Goal: Task Accomplishment & Management: Complete application form

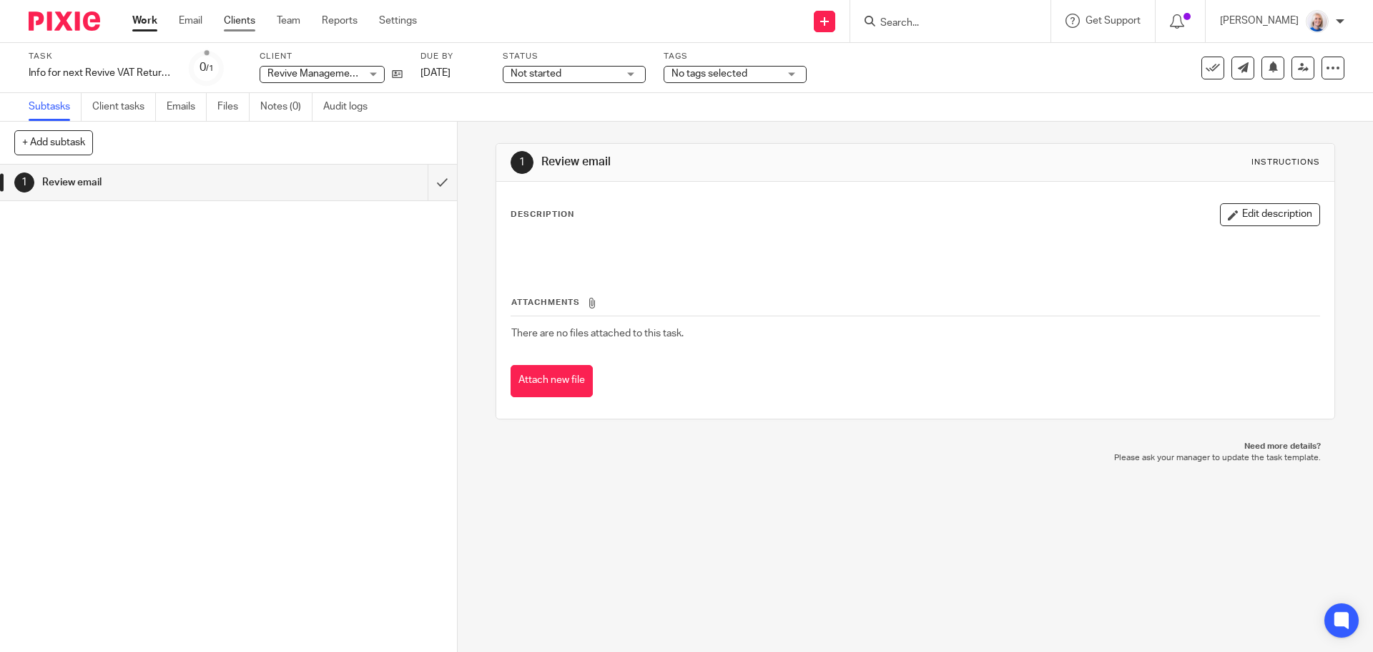
click at [247, 22] on link "Clients" at bounding box center [239, 21] width 31 height 14
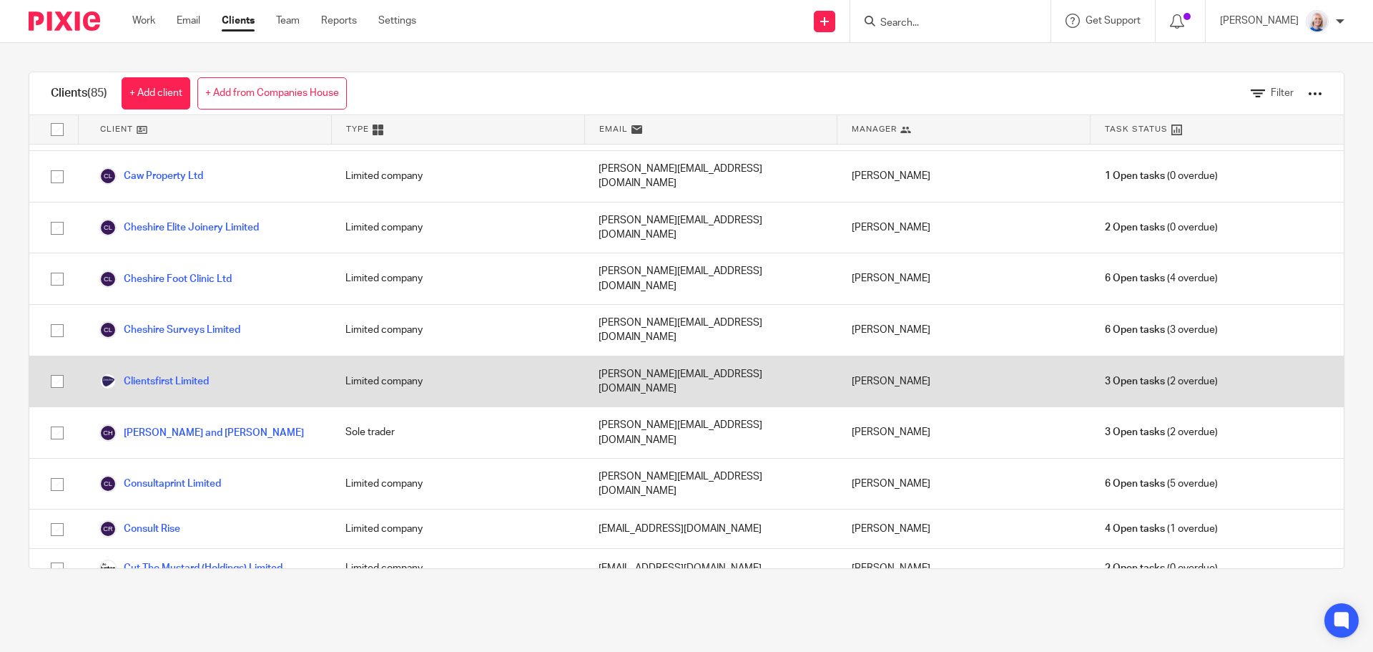
scroll to position [501, 0]
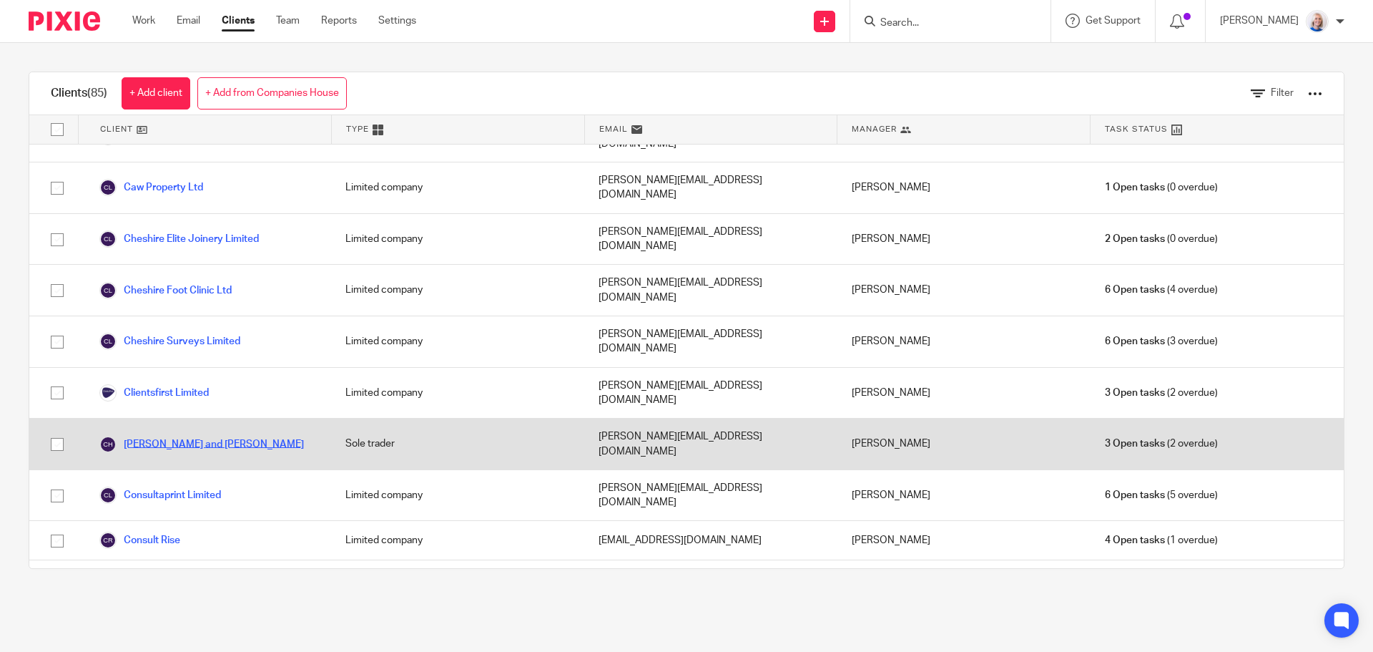
click at [209, 436] on link "[PERSON_NAME] and [PERSON_NAME]" at bounding box center [201, 444] width 205 height 17
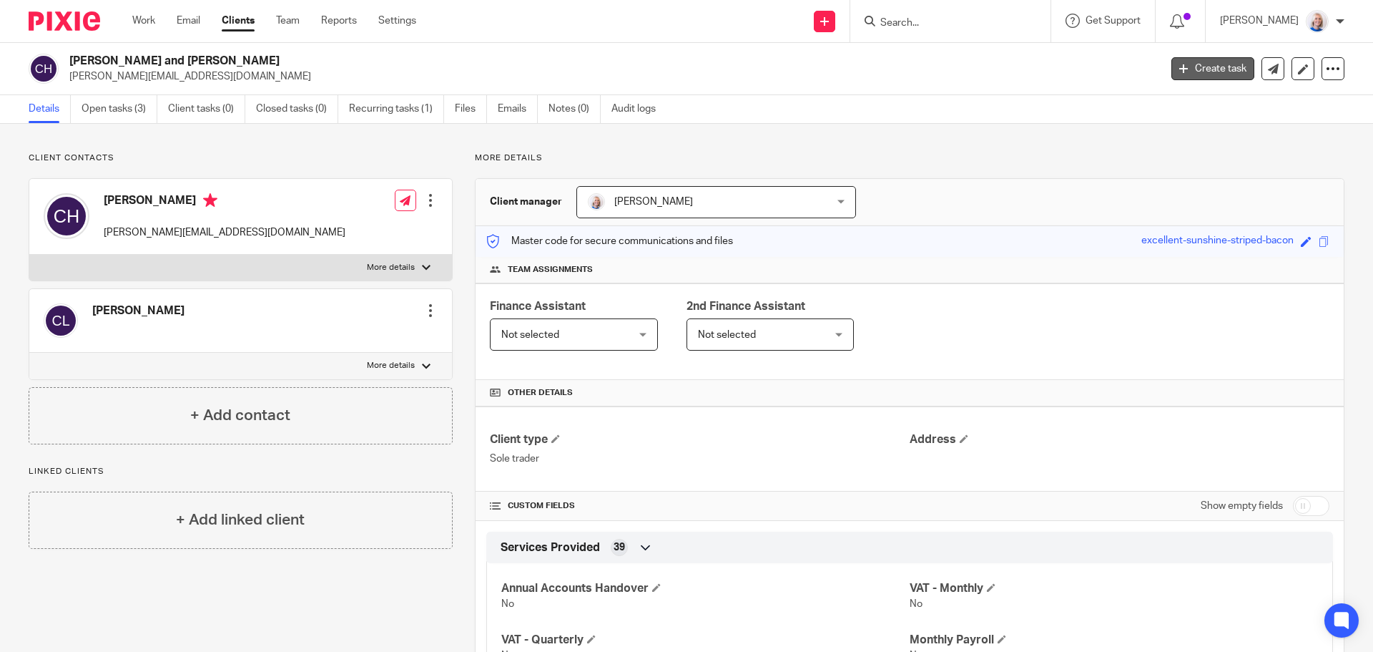
click at [1192, 68] on link "Create task" at bounding box center [1212, 68] width 83 height 23
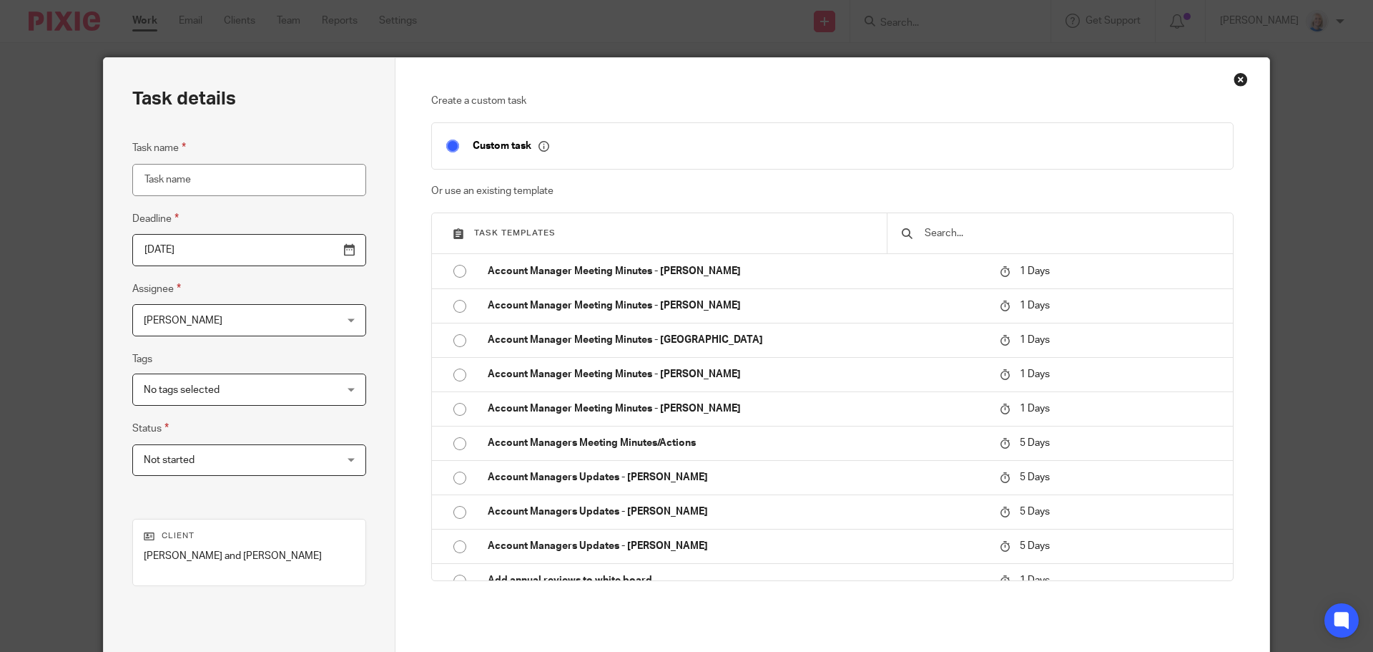
click at [235, 180] on input "Task name" at bounding box center [249, 180] width 234 height 32
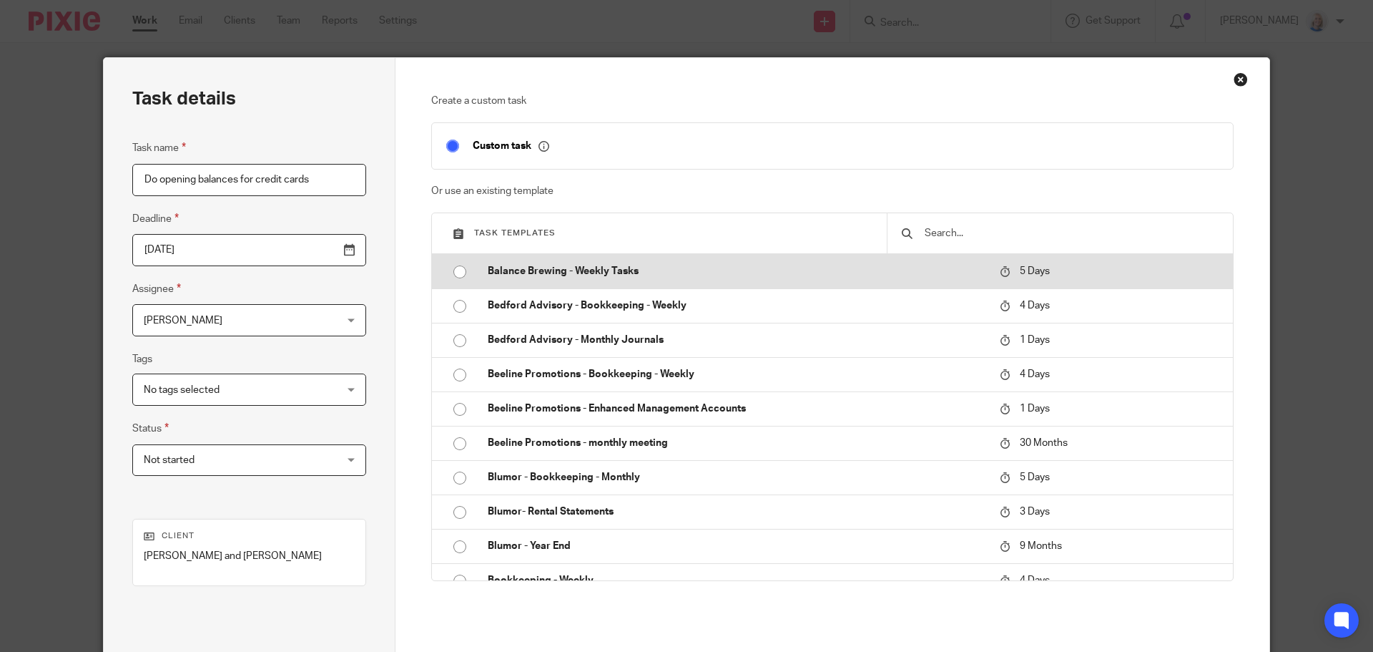
scroll to position [1144, 0]
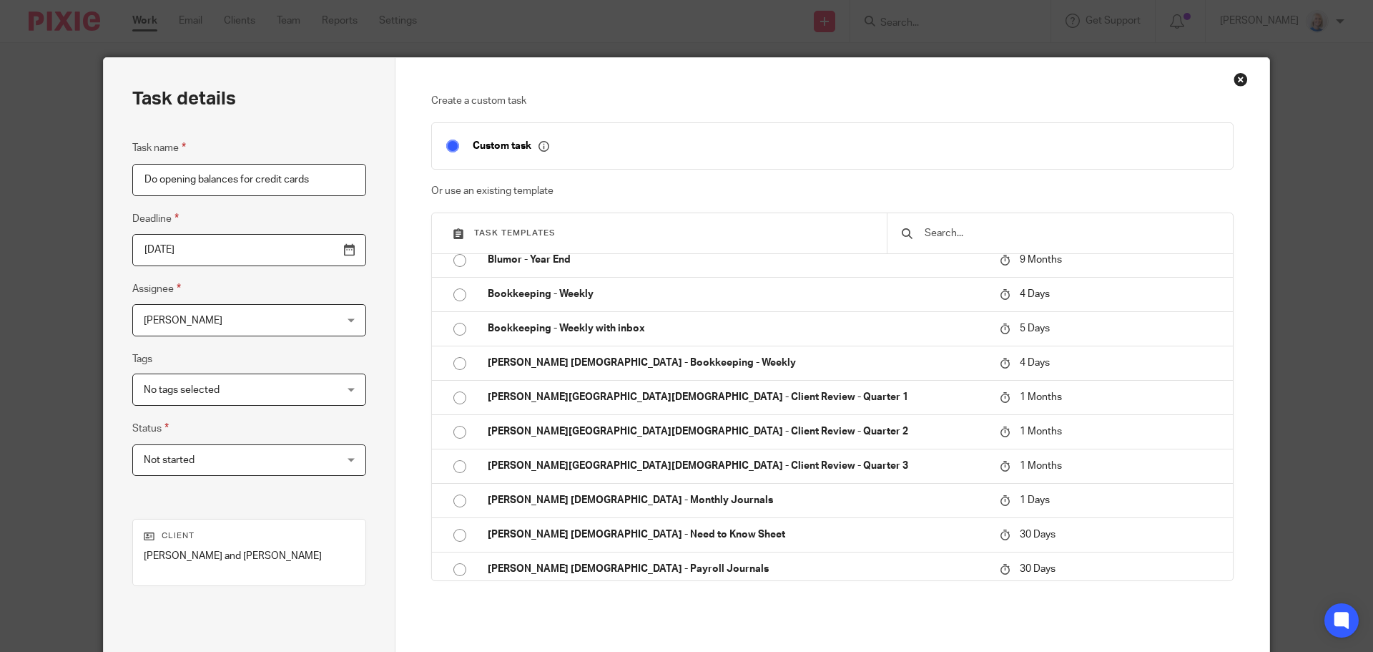
type input "Do opening balances for credit cards"
click at [1066, 138] on div "Custom task" at bounding box center [820, 145] width 795 height 16
click at [550, 151] on div "Custom task" at bounding box center [522, 145] width 199 height 16
click at [489, 146] on p "Custom task" at bounding box center [511, 145] width 77 height 13
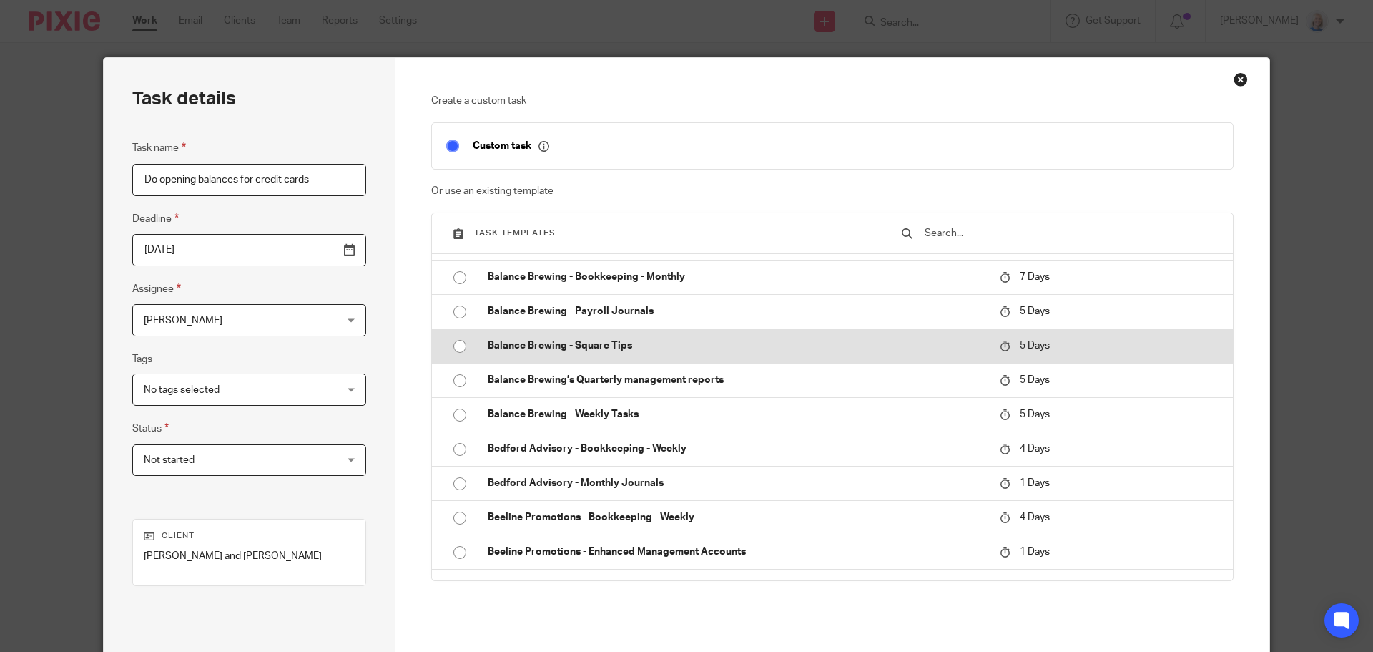
scroll to position [286, 0]
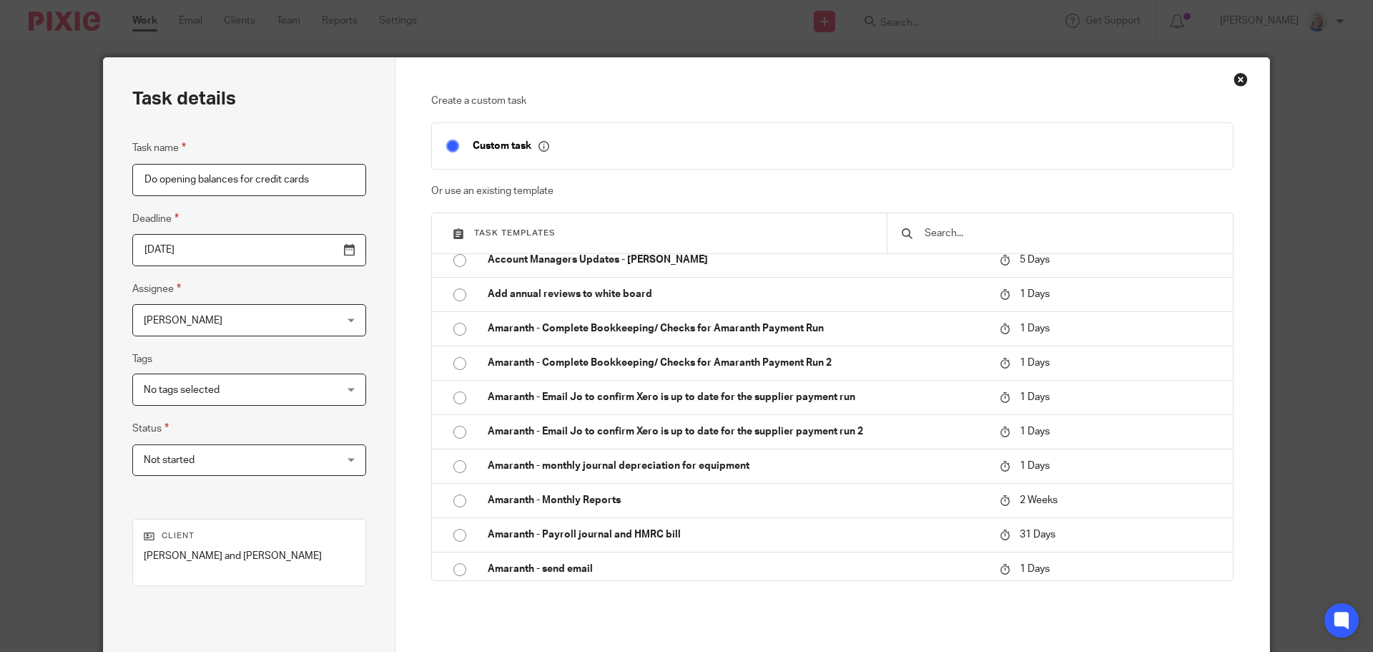
click at [375, 495] on div "Task details Task name Do opening balances for credit cards Deadline 2025-08-14…" at bounding box center [250, 399] width 292 height 682
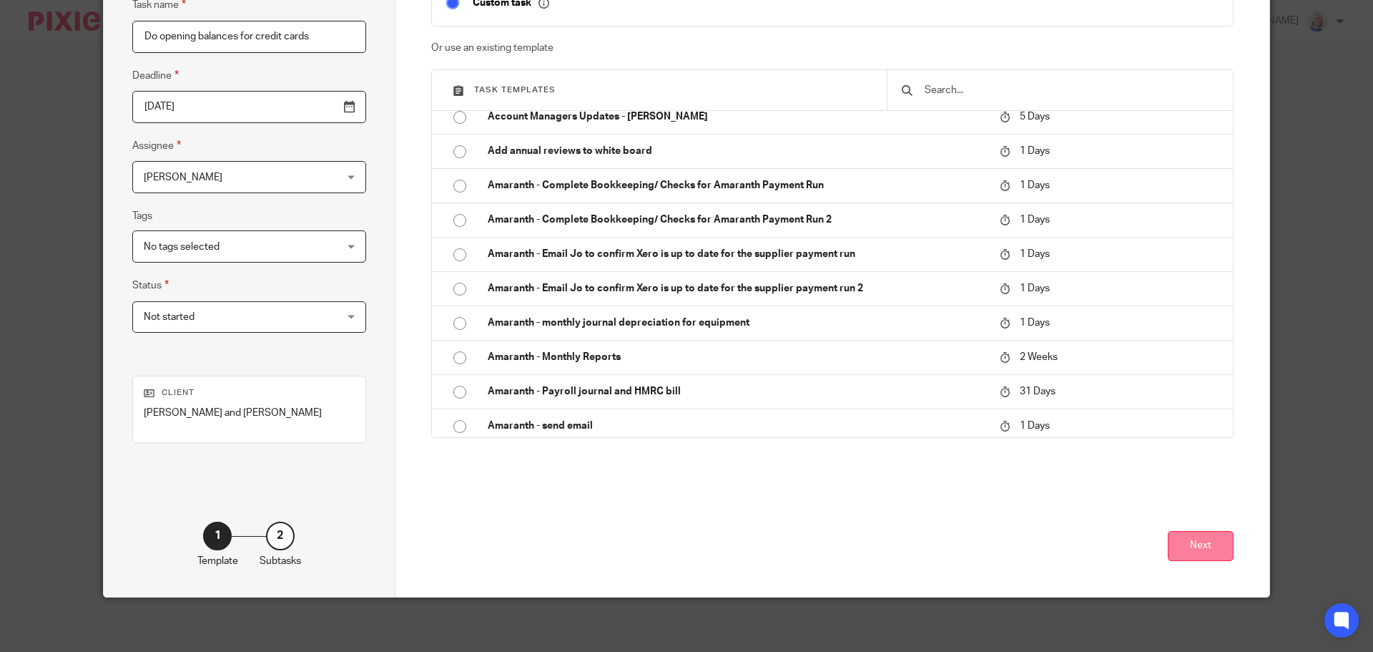
click at [1204, 554] on button "Next" at bounding box center [1201, 546] width 66 height 31
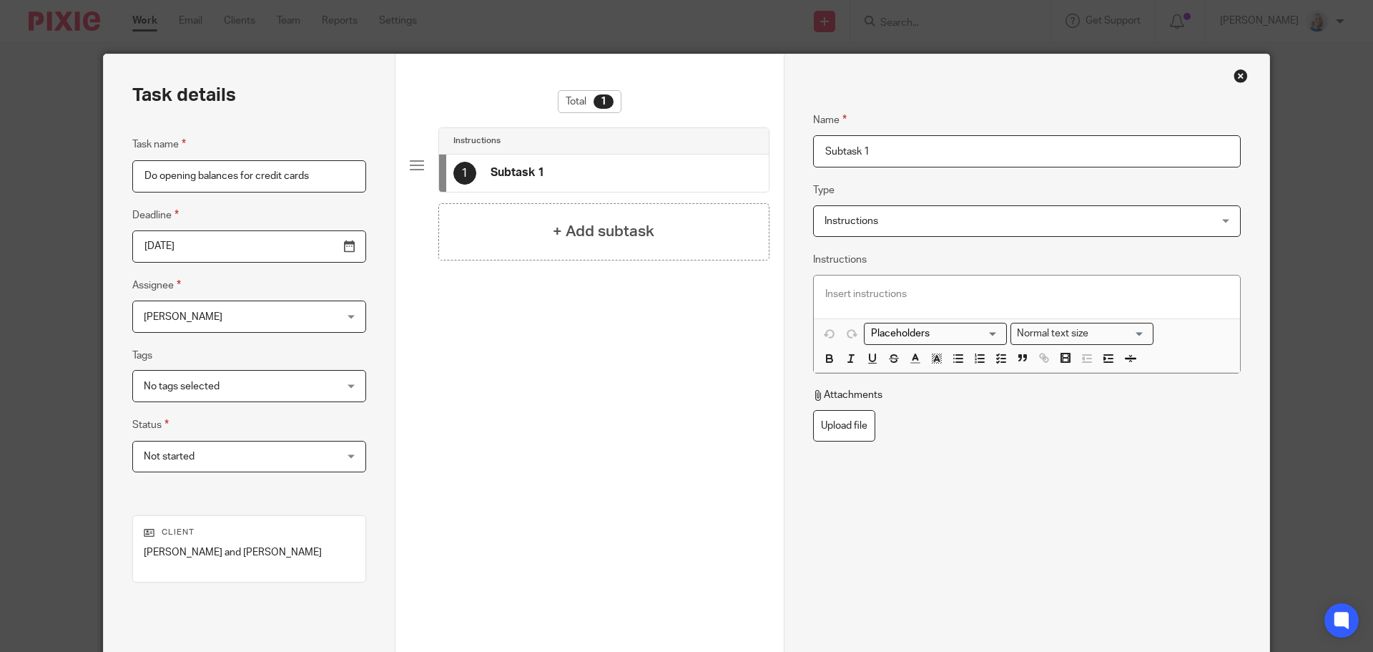
scroll to position [3, 0]
drag, startPoint x: 915, startPoint y: 150, endPoint x: 715, endPoint y: 156, distance: 199.6
click at [721, 156] on div "Task details Task name Do opening balances for credit cards Deadline 2025-08-14…" at bounding box center [687, 396] width 1166 height 682
type input "See statements in Sharepoint"
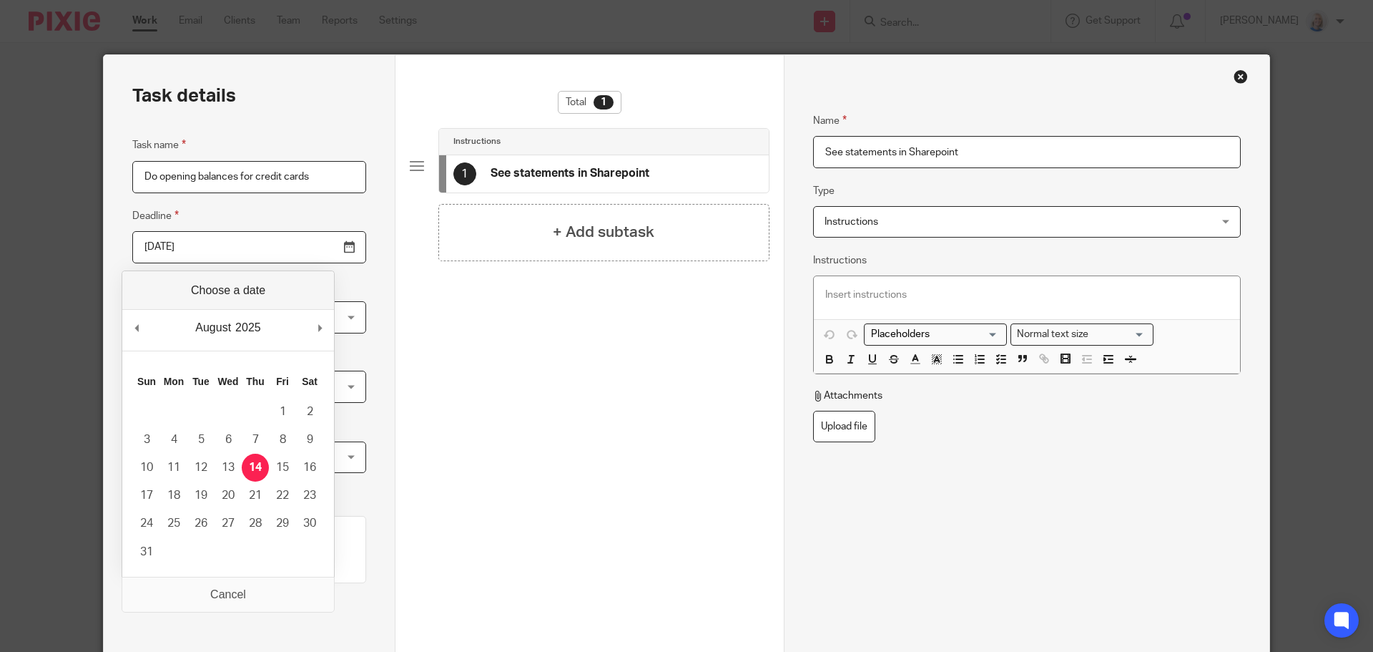
click at [252, 237] on input "[DATE]" at bounding box center [249, 247] width 234 height 32
type input "2025-08-28"
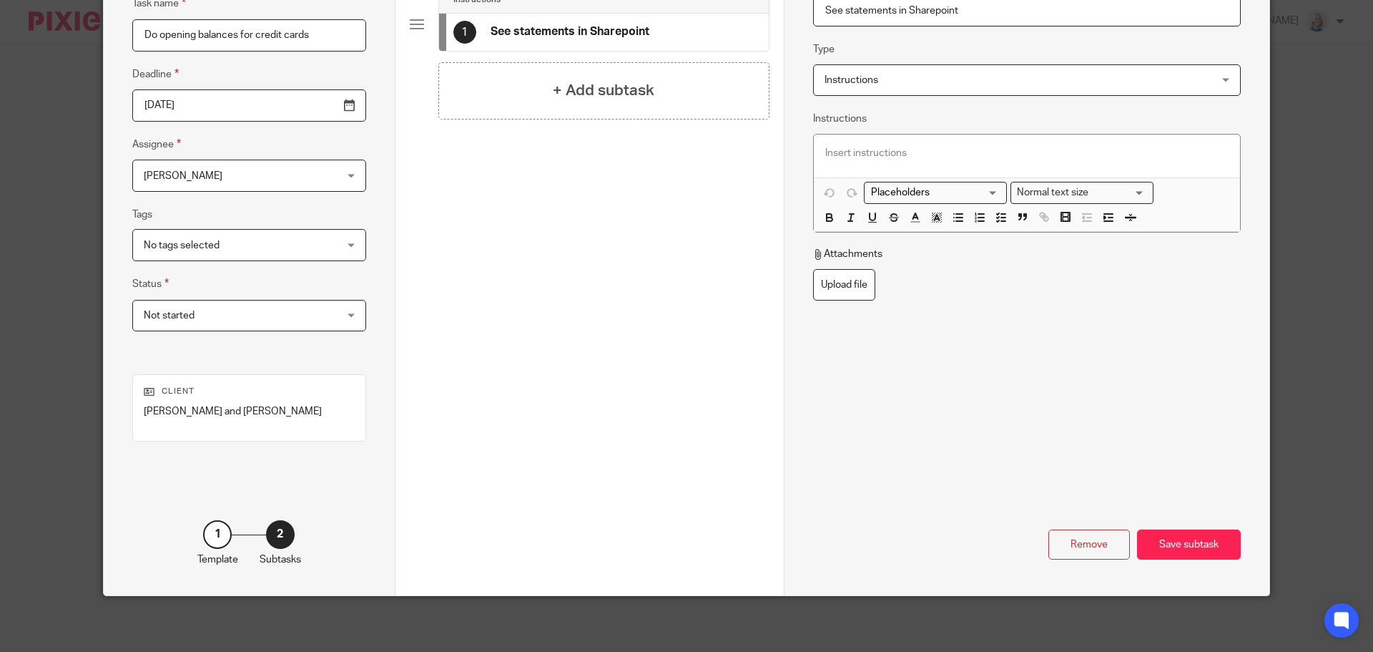
scroll to position [146, 0]
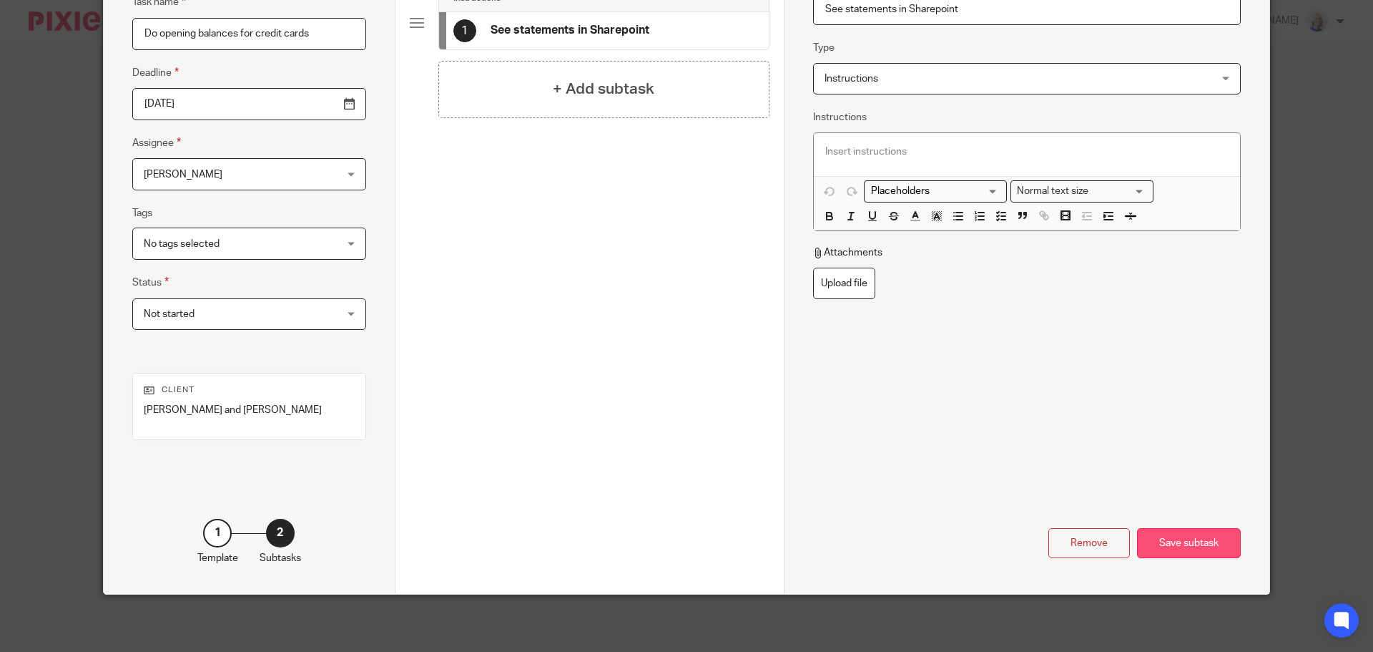
click at [1178, 542] on div "Save subtask" at bounding box center [1189, 543] width 104 height 31
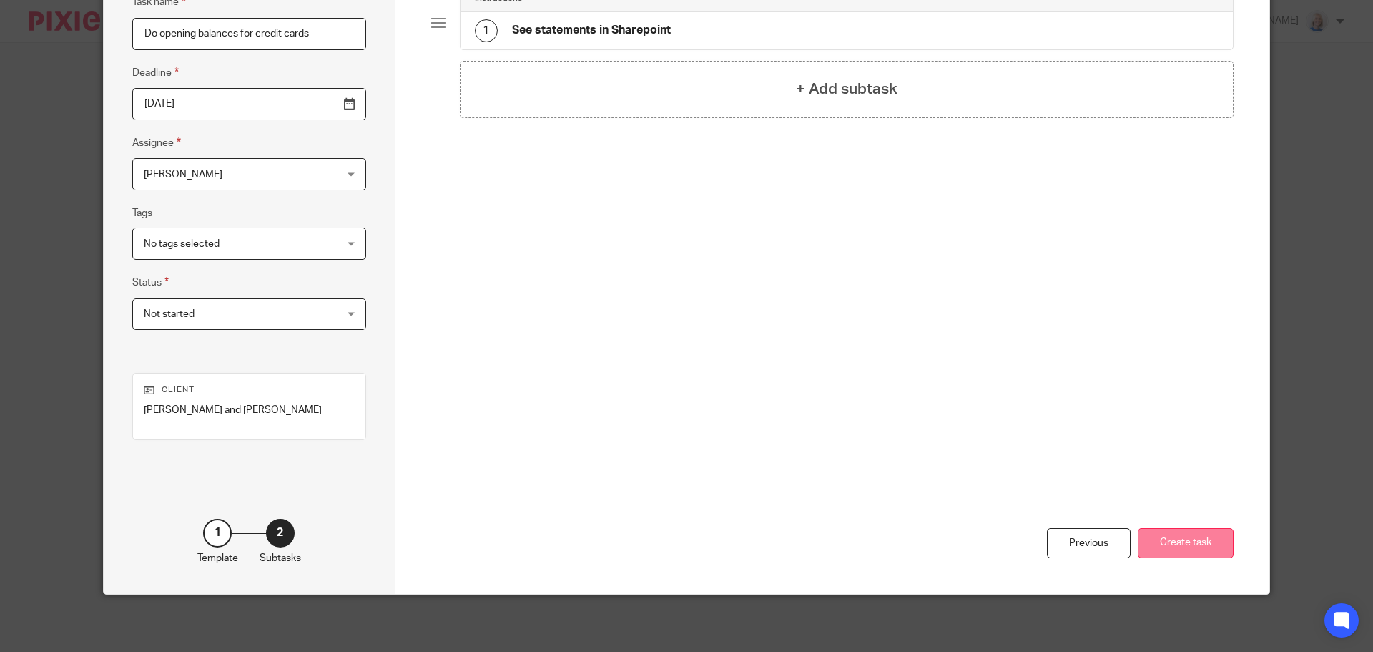
click at [1197, 539] on button "Create task" at bounding box center [1186, 543] width 96 height 31
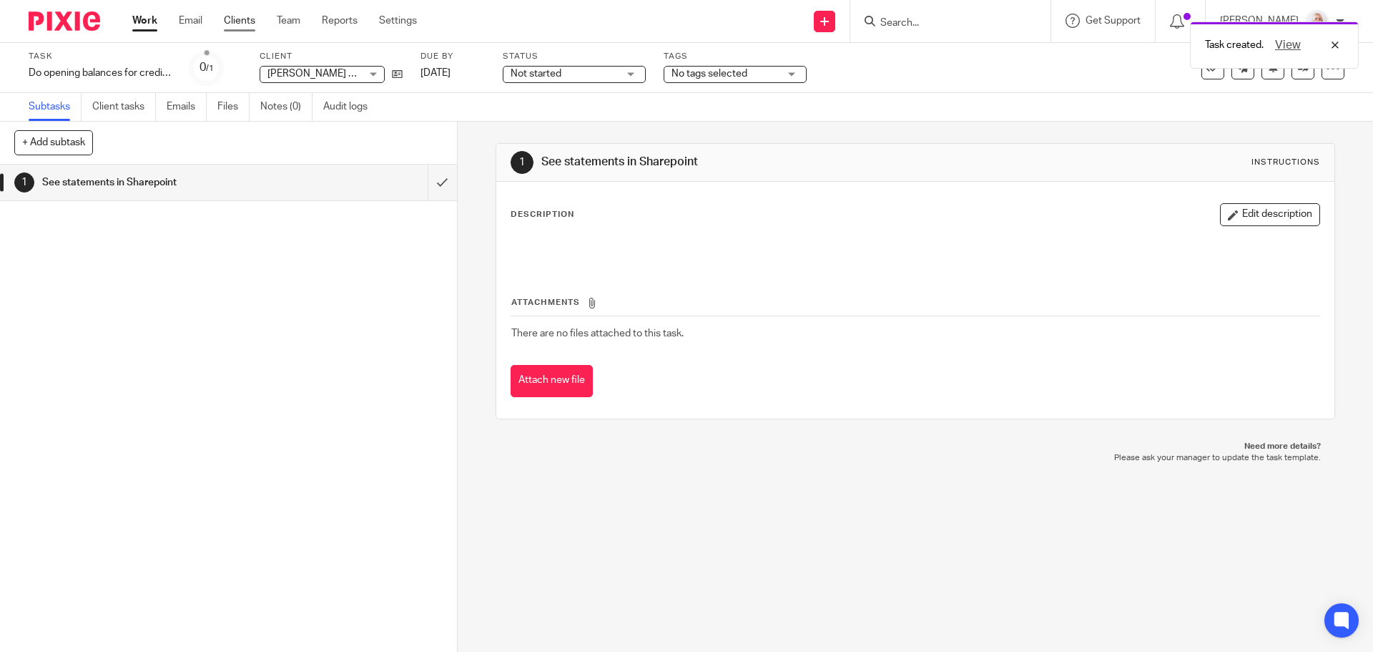
click at [246, 19] on link "Clients" at bounding box center [239, 21] width 31 height 14
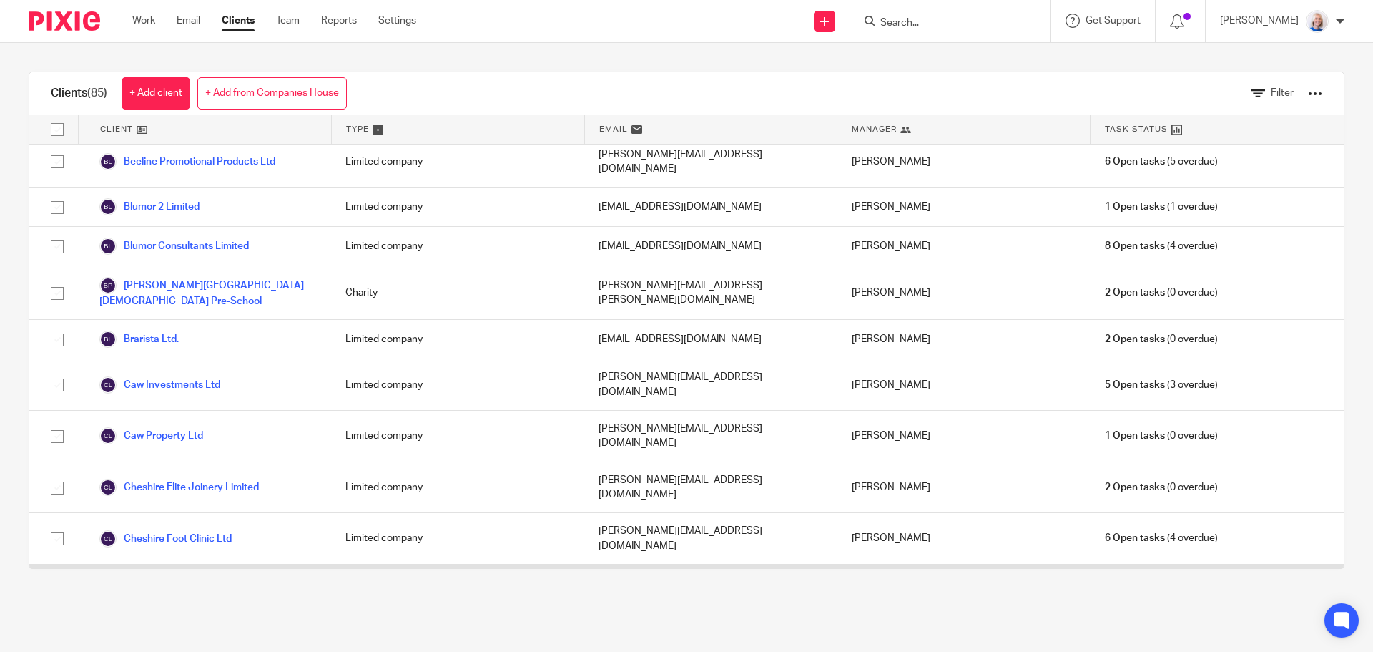
scroll to position [286, 0]
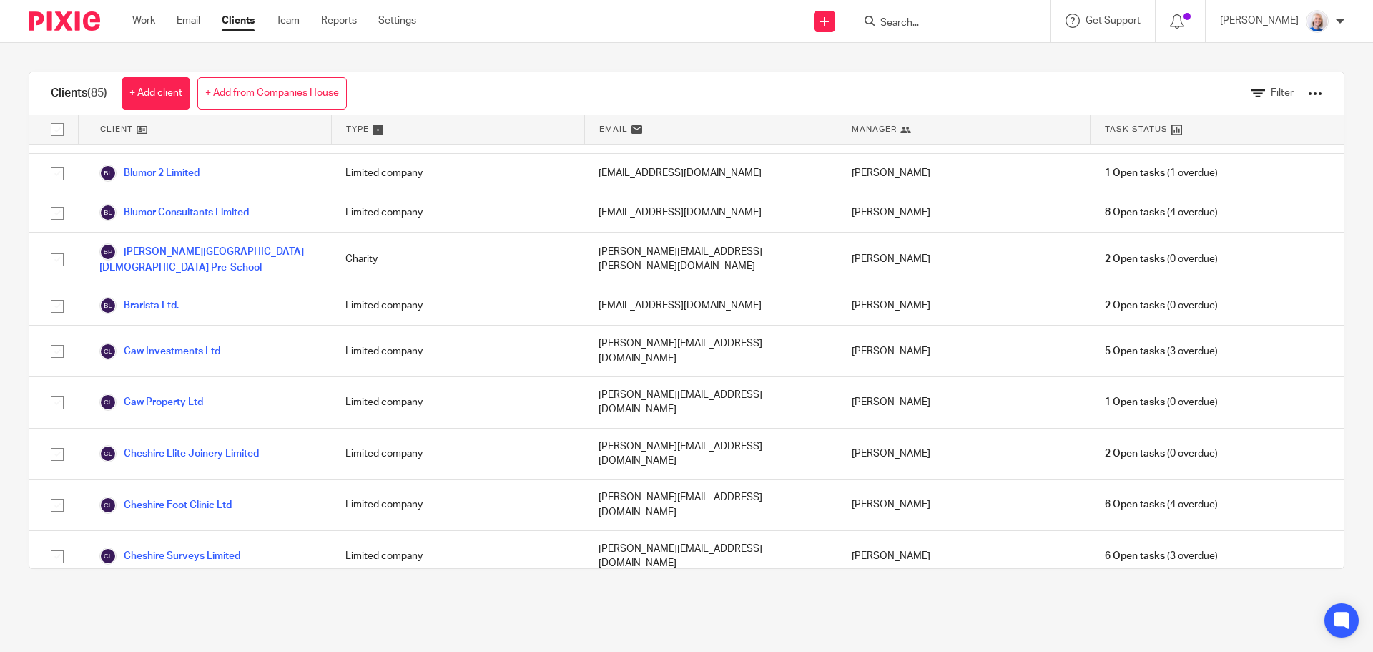
click at [230, 650] on link "[PERSON_NAME] and [PERSON_NAME]" at bounding box center [201, 658] width 205 height 17
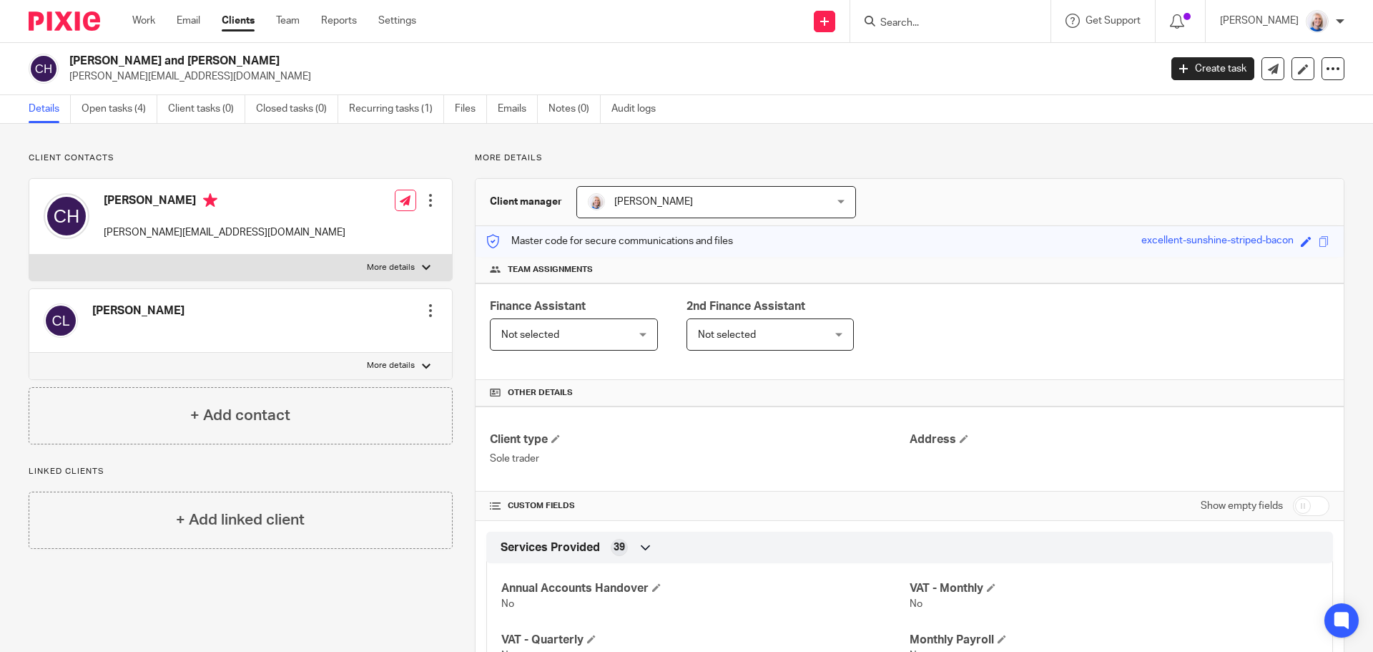
click at [426, 204] on div at bounding box center [430, 200] width 14 height 14
click at [143, 16] on link "Work" at bounding box center [143, 21] width 23 height 14
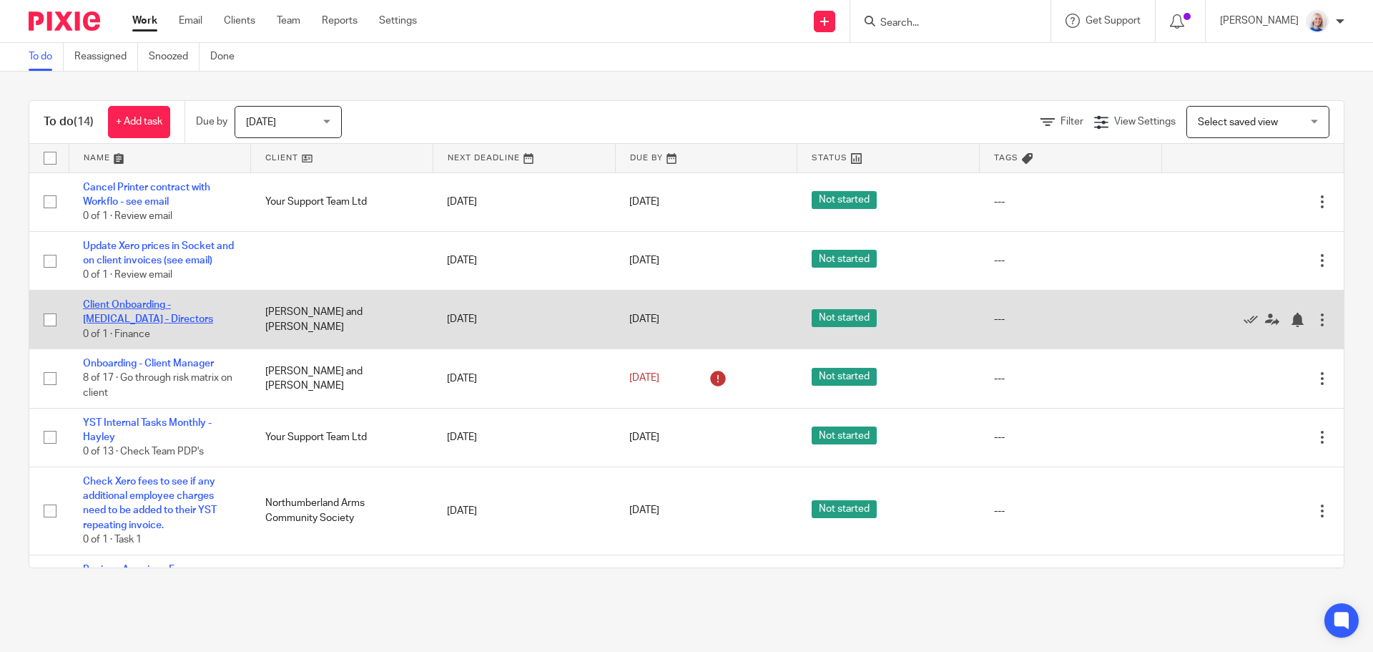
click at [154, 319] on link "Client Onboarding - [MEDICAL_DATA] - Directors" at bounding box center [148, 312] width 130 height 24
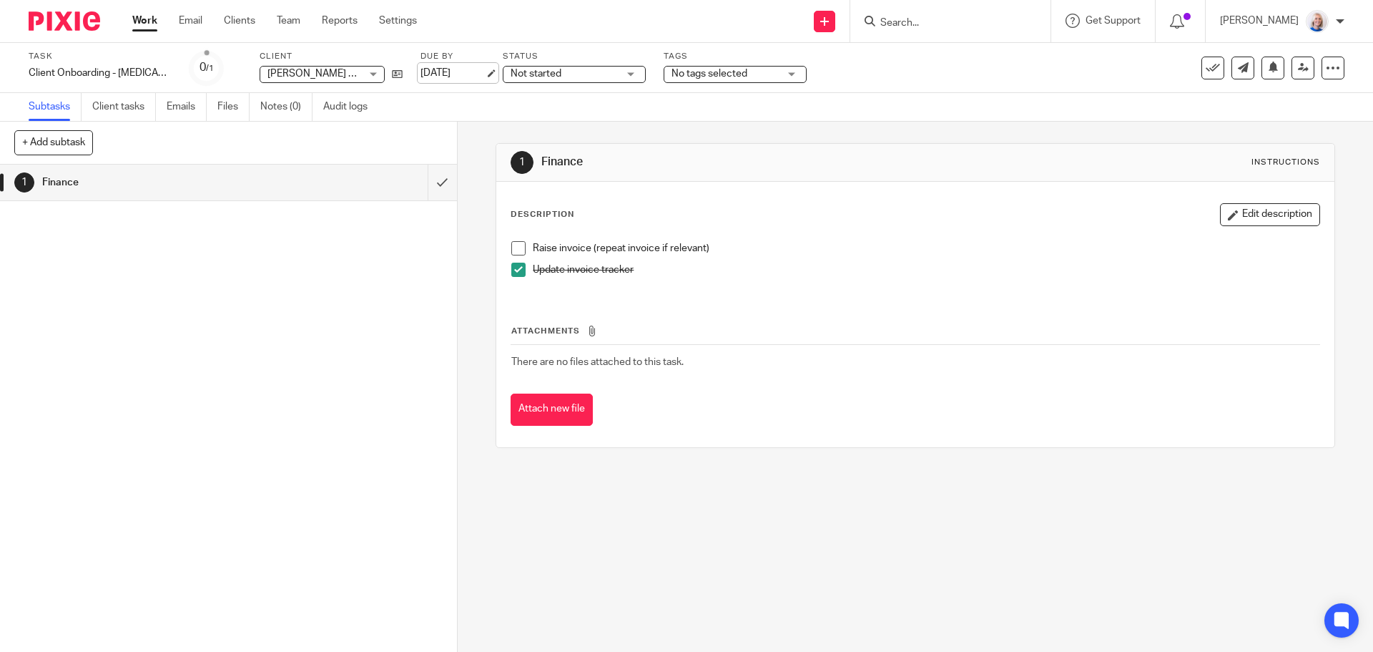
click at [444, 72] on link "[DATE]" at bounding box center [453, 73] width 64 height 15
click at [140, 21] on link "Work" at bounding box center [144, 21] width 25 height 14
